Goal: Browse casually

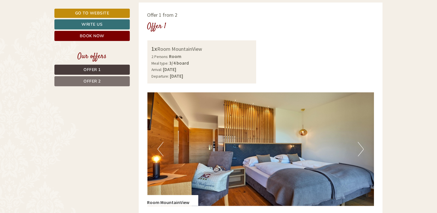
scroll to position [375, 0]
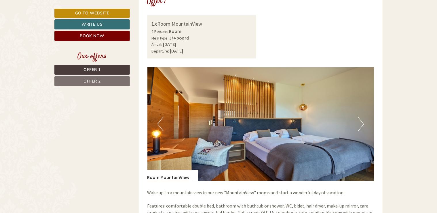
click at [362, 125] on button "Next" at bounding box center [361, 124] width 6 height 14
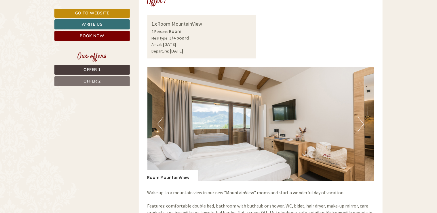
click at [362, 125] on button "Next" at bounding box center [361, 124] width 6 height 14
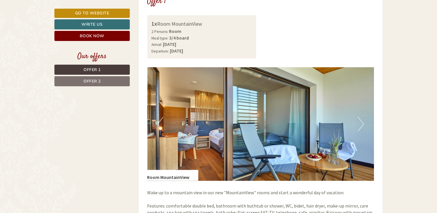
click at [362, 125] on button "Next" at bounding box center [361, 124] width 6 height 14
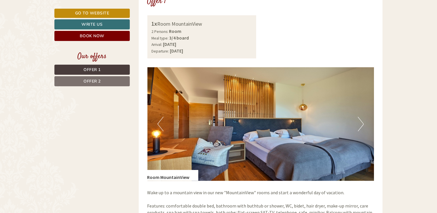
click at [362, 125] on button "Next" at bounding box center [361, 124] width 6 height 14
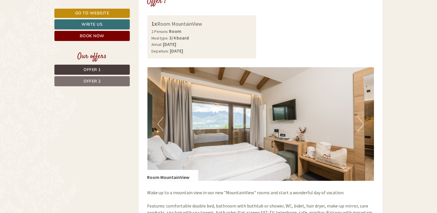
click at [362, 125] on button "Next" at bounding box center [361, 124] width 6 height 14
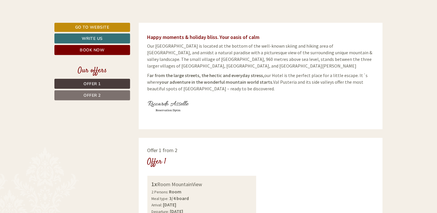
scroll to position [173, 0]
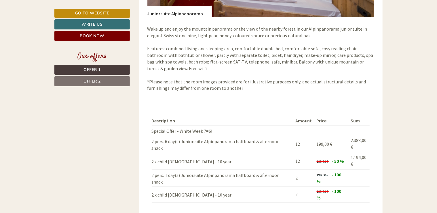
scroll to position [980, 0]
